Goal: Information Seeking & Learning: Learn about a topic

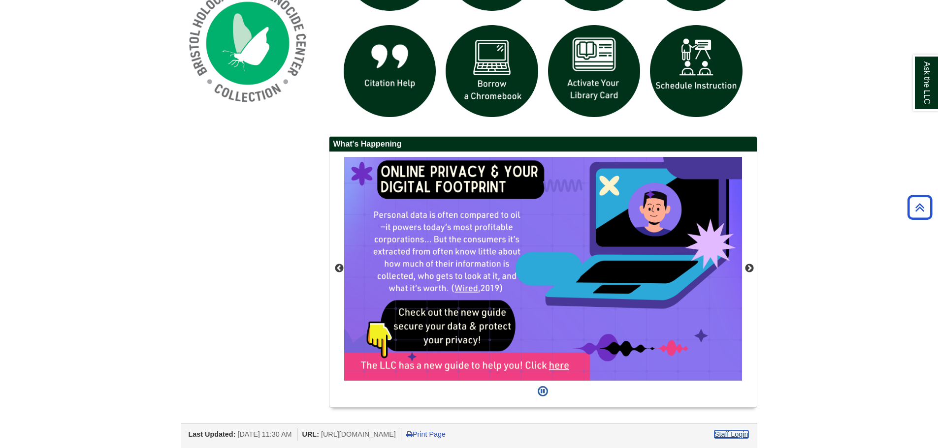
click at [731, 437] on link "Staff Login" at bounding box center [731, 435] width 34 height 8
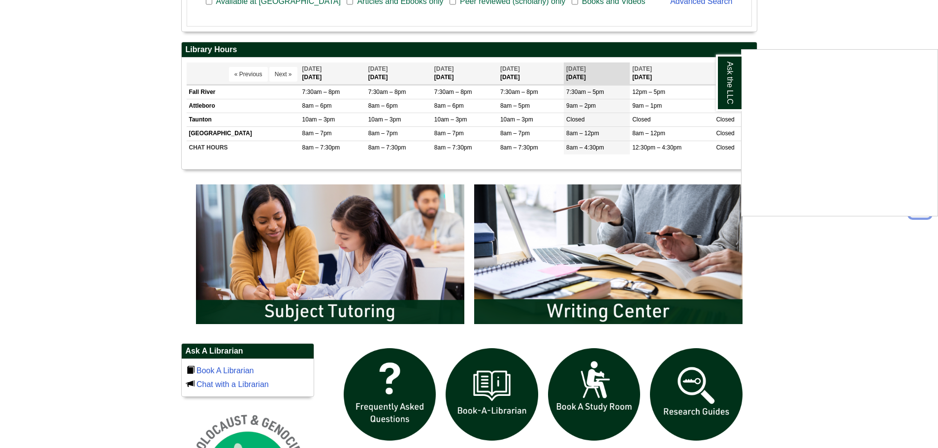
scroll to position [394, 0]
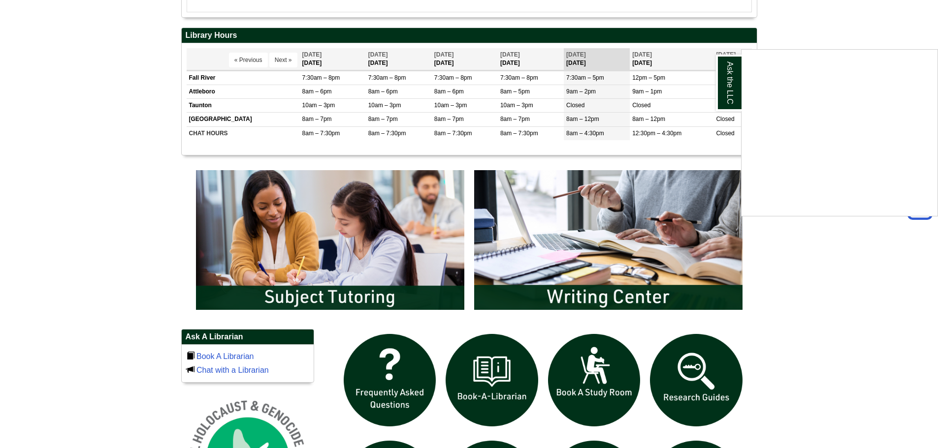
click at [350, 270] on div "Ask the LLC" at bounding box center [469, 224] width 938 height 448
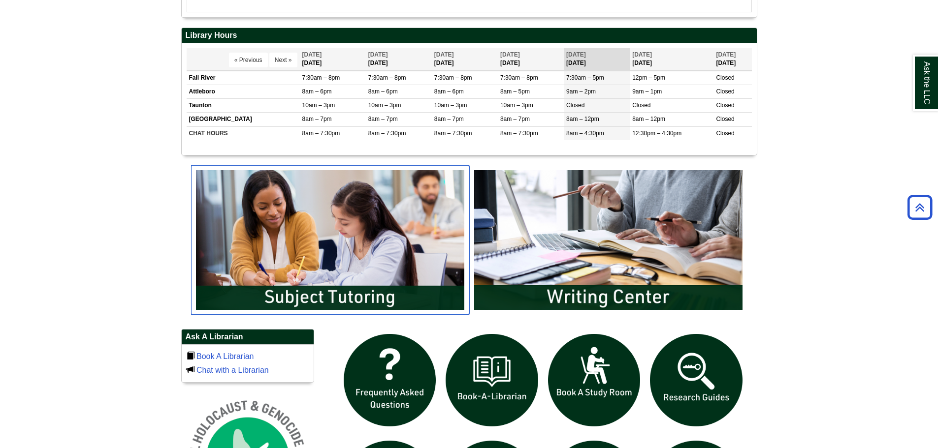
click at [352, 266] on img "slideshow" at bounding box center [330, 240] width 278 height 150
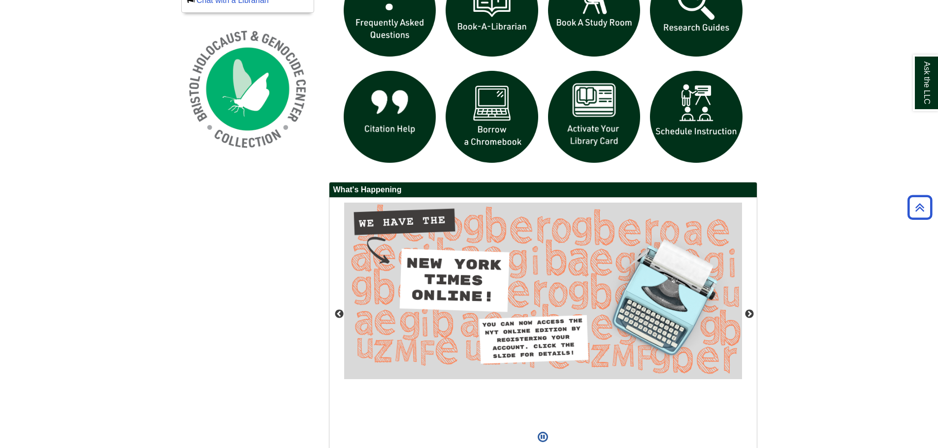
scroll to position [810, 0]
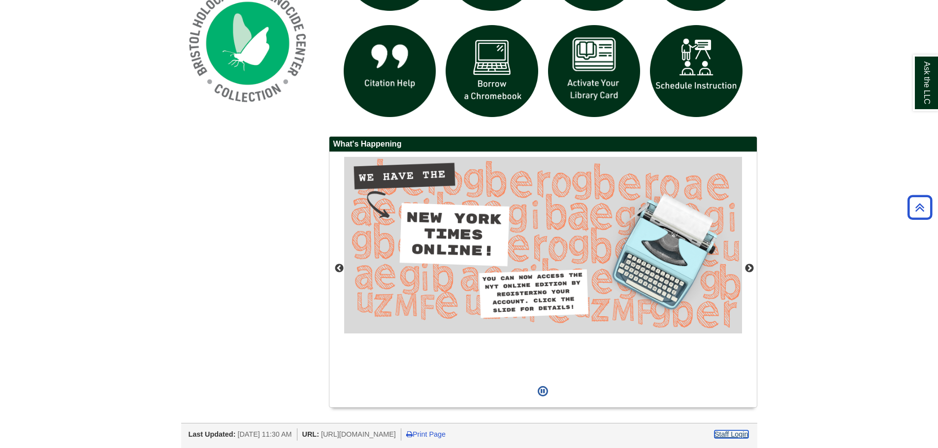
click at [745, 432] on link "Staff Login" at bounding box center [731, 435] width 34 height 8
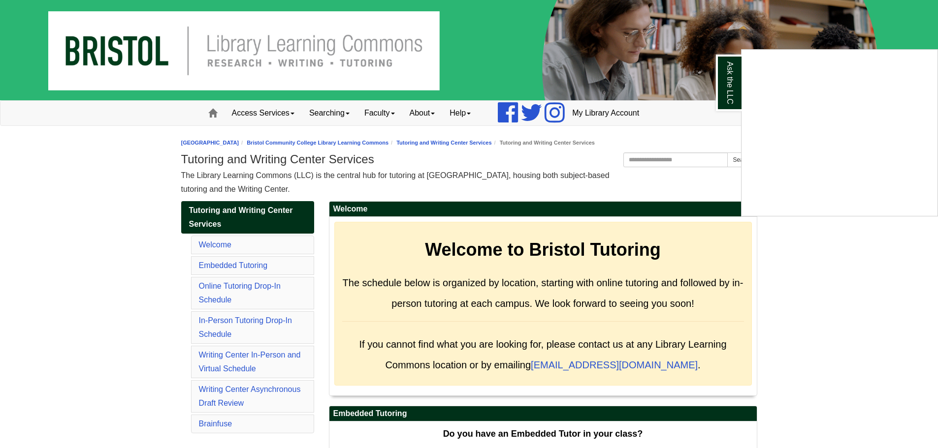
click at [366, 142] on div "Ask the LLC" at bounding box center [469, 224] width 938 height 448
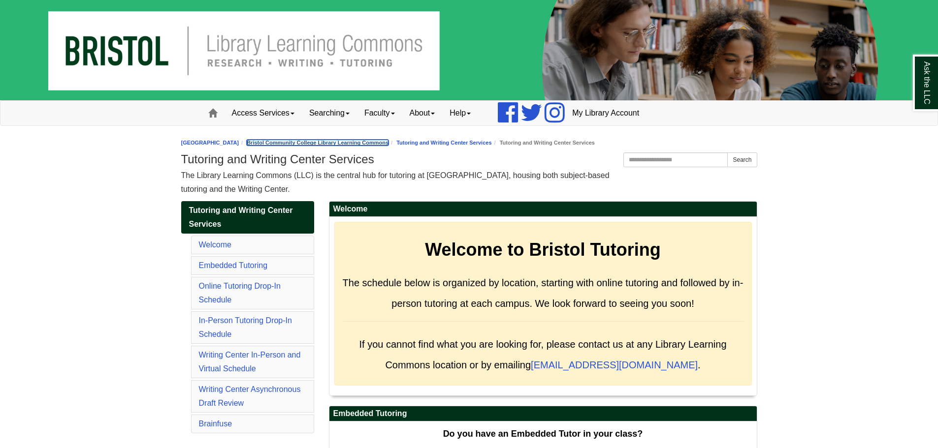
click at [371, 144] on link "Bristol Community College Library Learning Commons" at bounding box center [318, 143] width 142 height 6
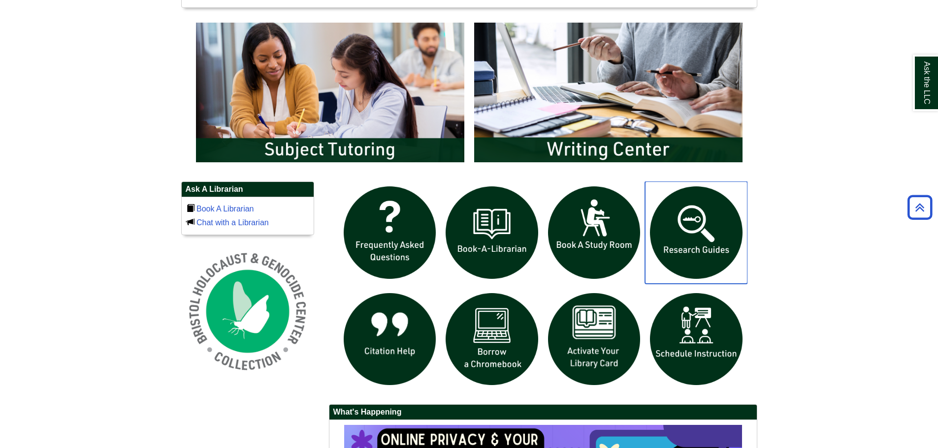
click at [702, 245] on img "slideshow" at bounding box center [696, 233] width 102 height 102
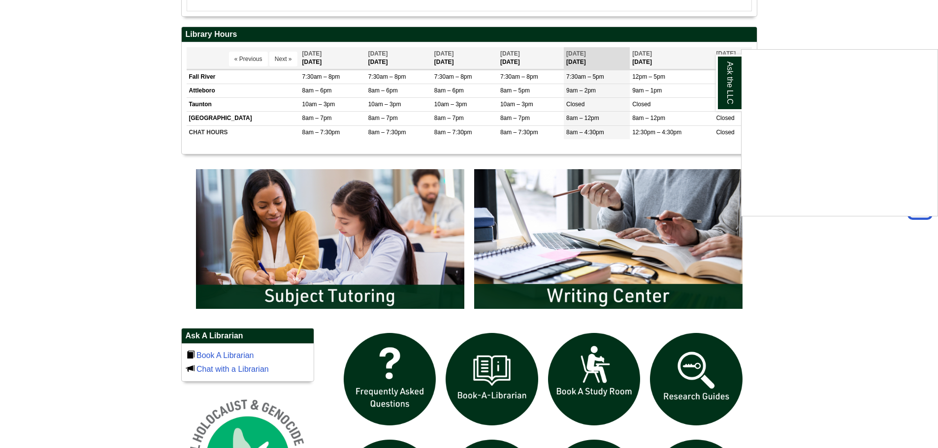
scroll to position [492, 0]
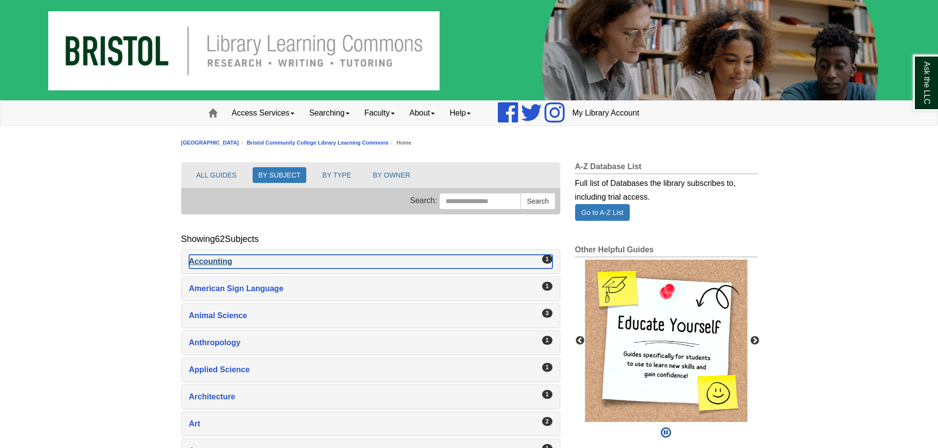
click at [255, 262] on div "Accounting , 1 guides" at bounding box center [370, 262] width 363 height 14
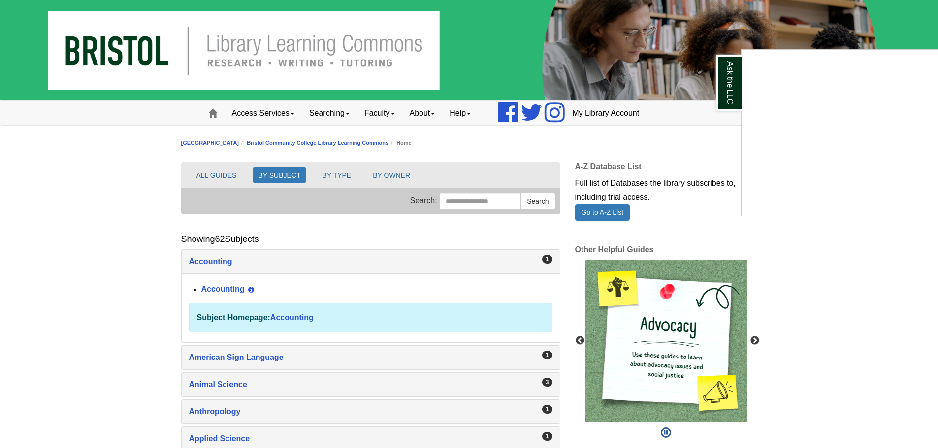
click at [671, 300] on div "Ask the LLC" at bounding box center [469, 224] width 938 height 448
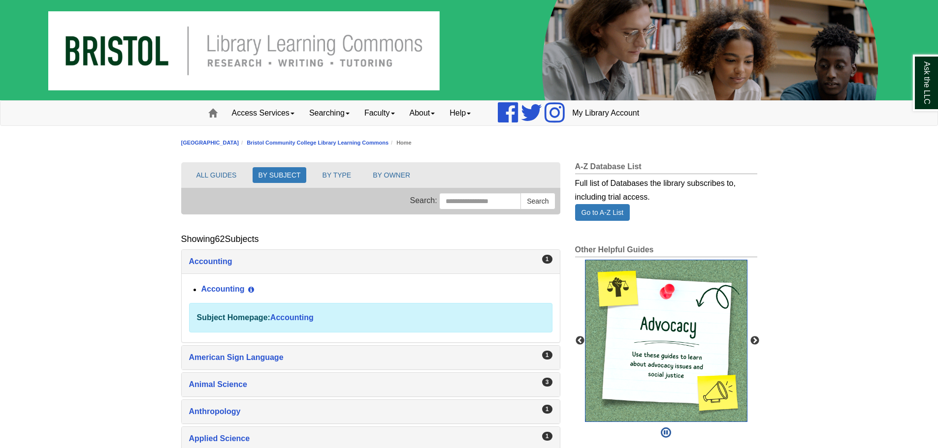
click at [672, 307] on img "slideshow" at bounding box center [666, 341] width 162 height 162
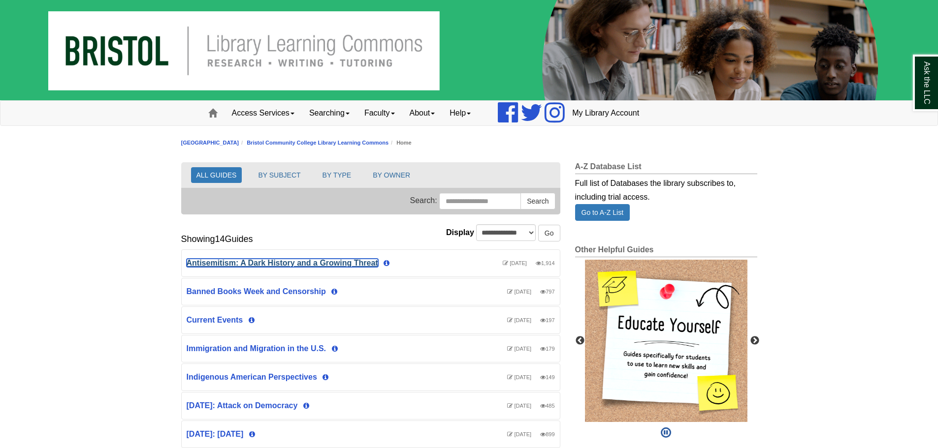
click at [270, 261] on link "Antisemitism: A Dark History and a Growing Threat" at bounding box center [282, 263] width 191 height 8
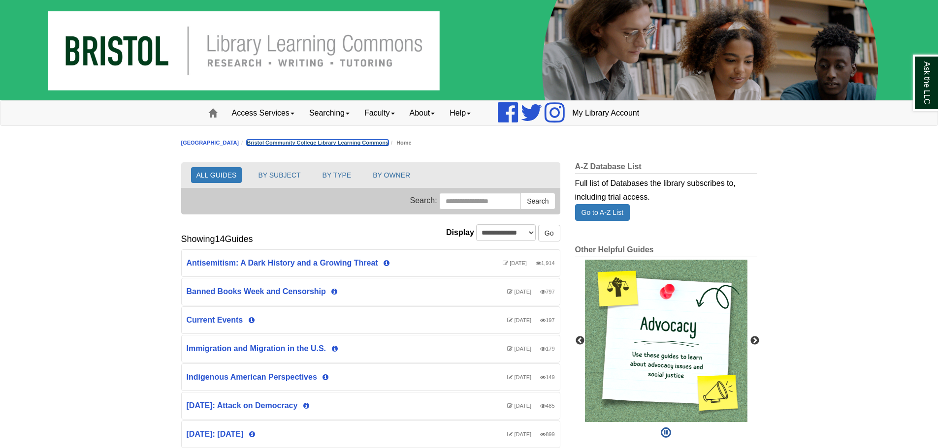
click at [303, 141] on link "Bristol Community College Library Learning Commons" at bounding box center [318, 143] width 142 height 6
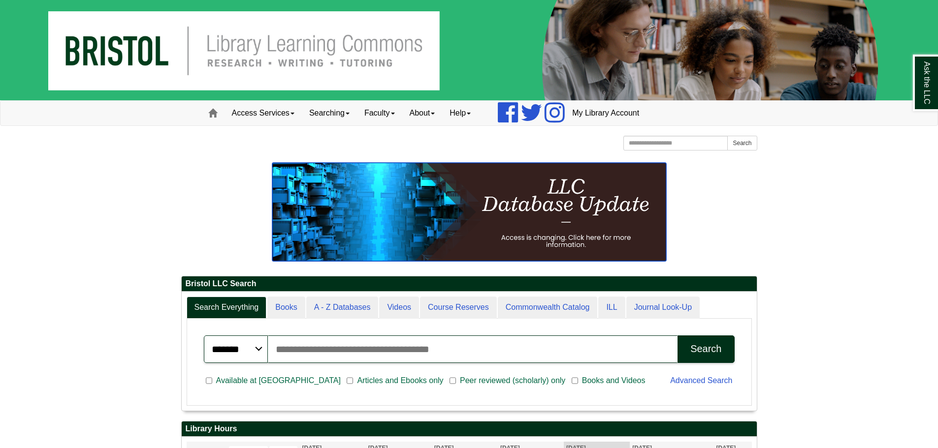
click at [623, 245] on img at bounding box center [469, 212] width 394 height 98
